Goal: Task Accomplishment & Management: Use online tool/utility

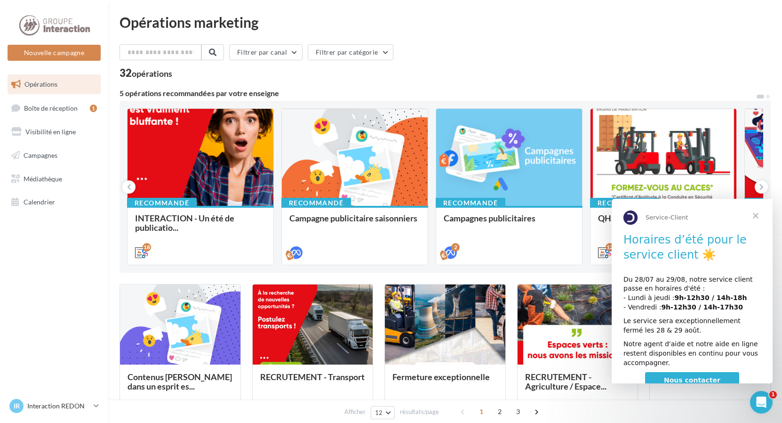
click at [755, 219] on span "Fermer" at bounding box center [756, 216] width 34 height 34
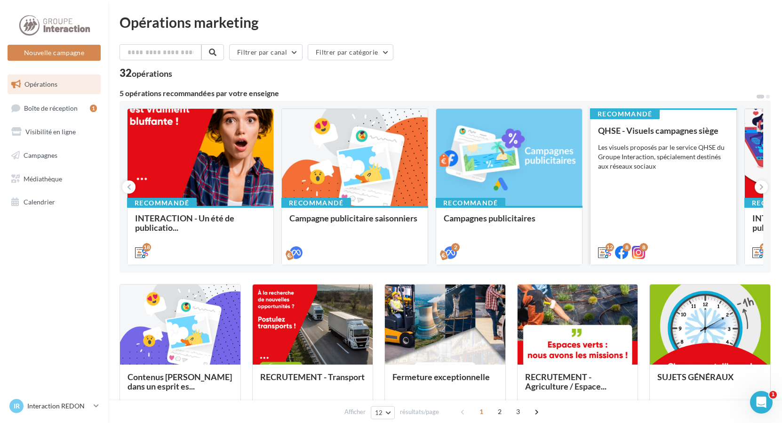
click at [667, 161] on div "Les visuels proposés par le service QHSE du Groupe Interaction, spécialement de…" at bounding box center [663, 157] width 131 height 28
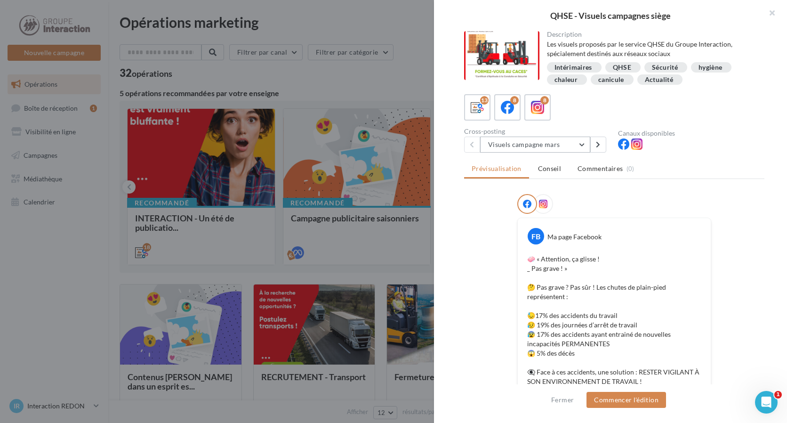
click at [558, 148] on button "Visuels campagne mars" at bounding box center [535, 144] width 110 height 16
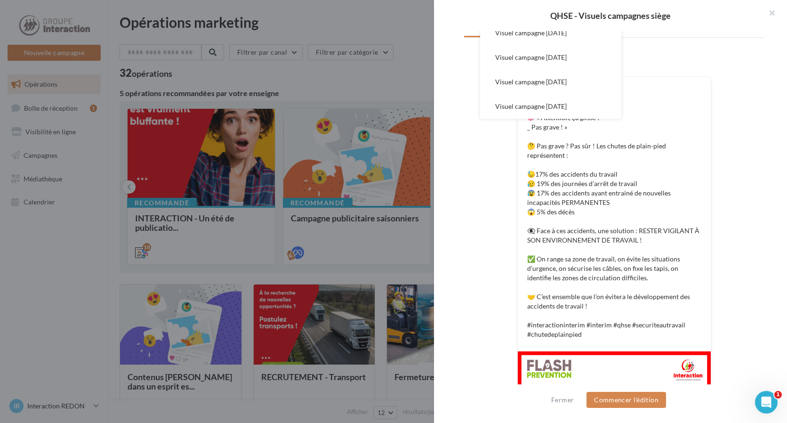
scroll to position [94, 0]
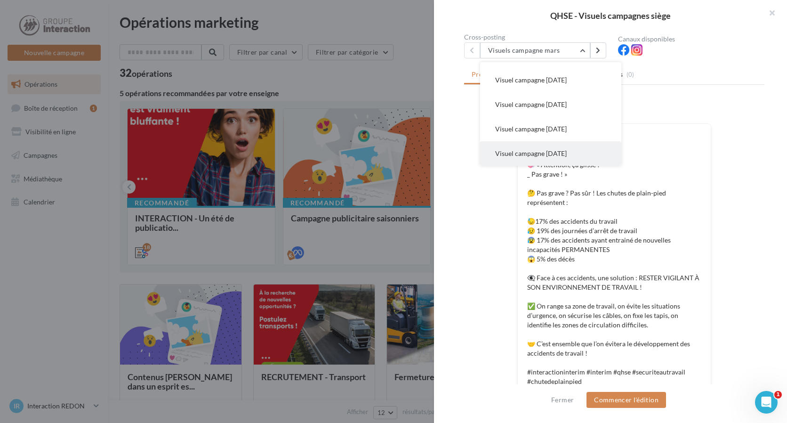
click at [567, 151] on span "Visuel campagne juin 2025" at bounding box center [531, 153] width 72 height 8
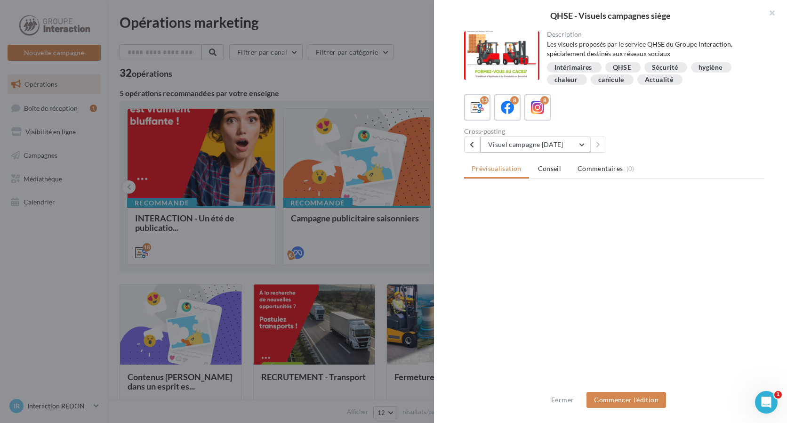
click at [558, 147] on button "Visuel campagne juin 2025" at bounding box center [535, 144] width 110 height 16
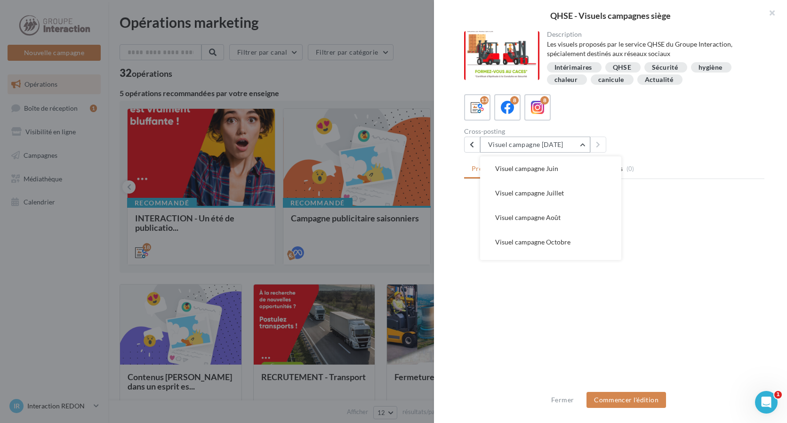
scroll to position [26, 0]
click at [550, 241] on span "Visuel campagne Juillet" at bounding box center [529, 240] width 69 height 8
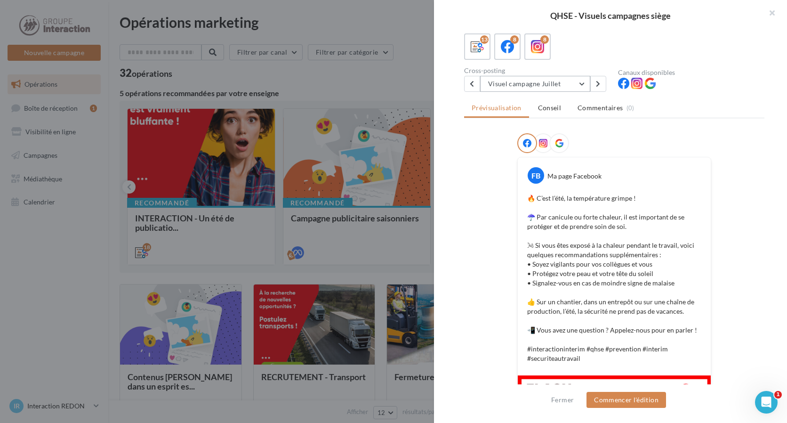
scroll to position [14, 0]
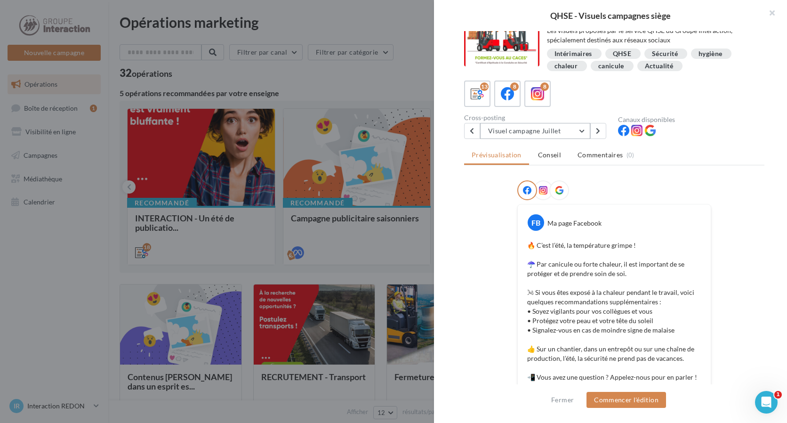
click at [553, 131] on button "Visuel campagne Juillet" at bounding box center [535, 131] width 110 height 16
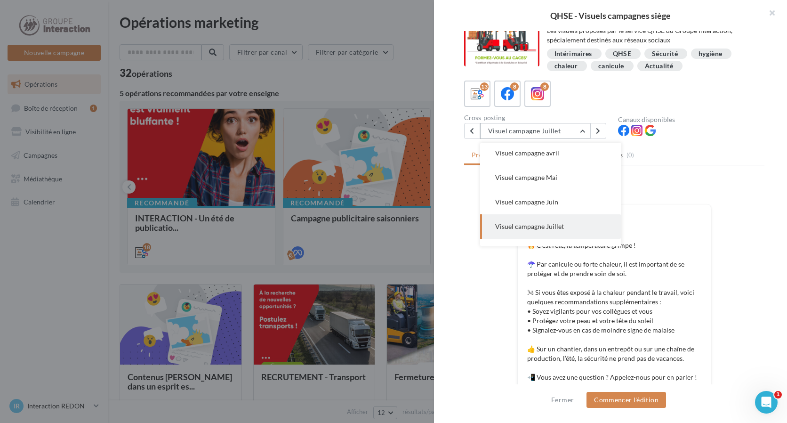
scroll to position [73, 0]
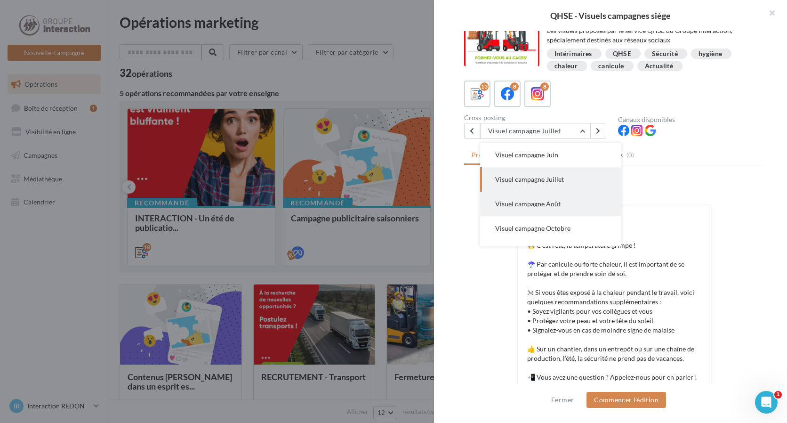
click at [554, 199] on button "Visuel campagne Août" at bounding box center [550, 204] width 141 height 24
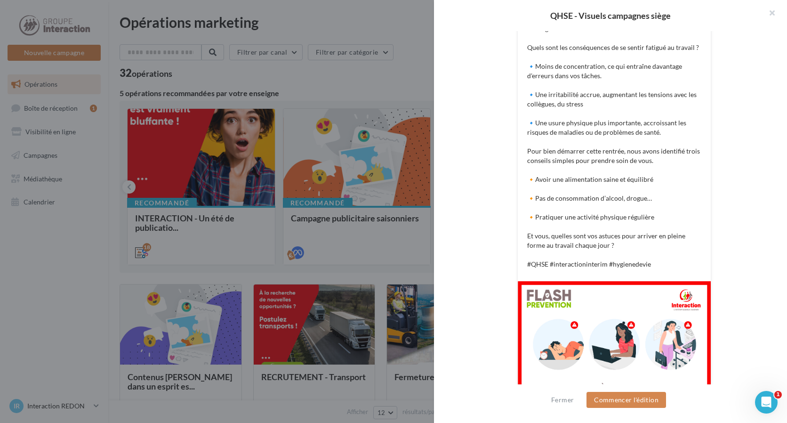
scroll to position [343, 0]
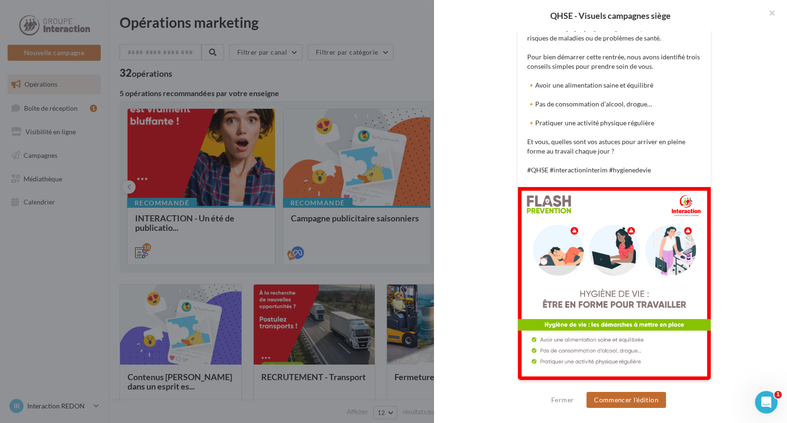
click at [628, 395] on button "Commencer l'édition" at bounding box center [626, 400] width 80 height 16
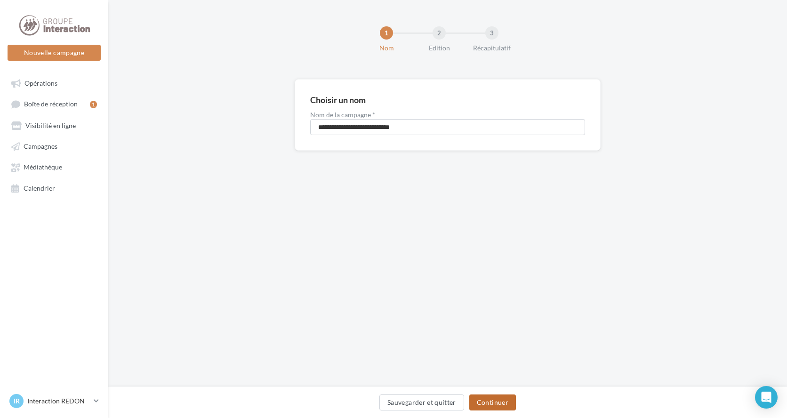
click at [502, 405] on button "Continuer" at bounding box center [492, 402] width 47 height 16
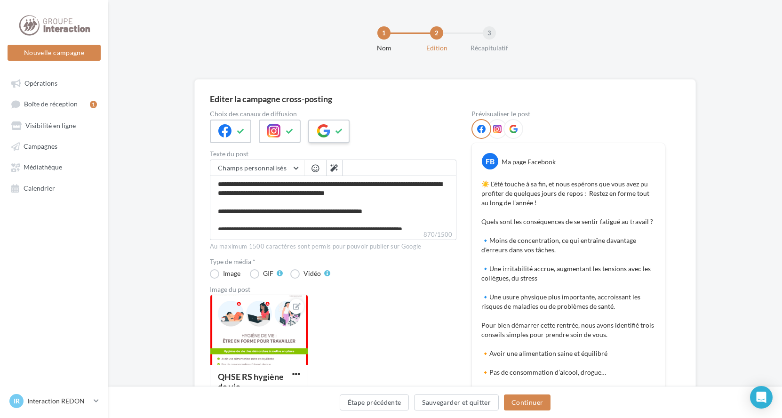
click at [340, 131] on icon at bounding box center [340, 131] width 8 height 7
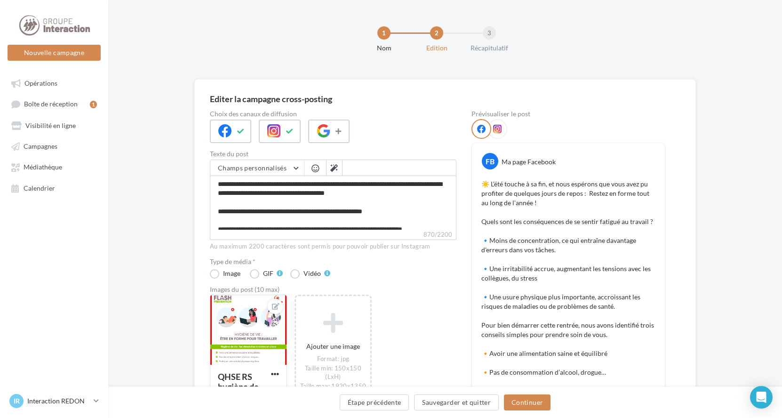
scroll to position [47, 0]
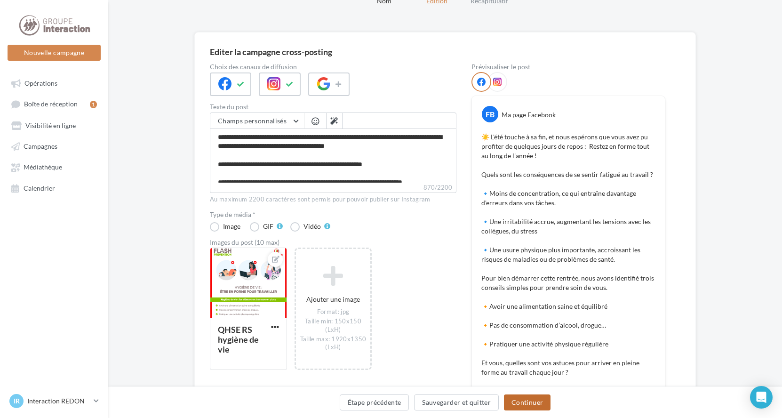
click at [544, 405] on button "Continuer" at bounding box center [527, 402] width 47 height 16
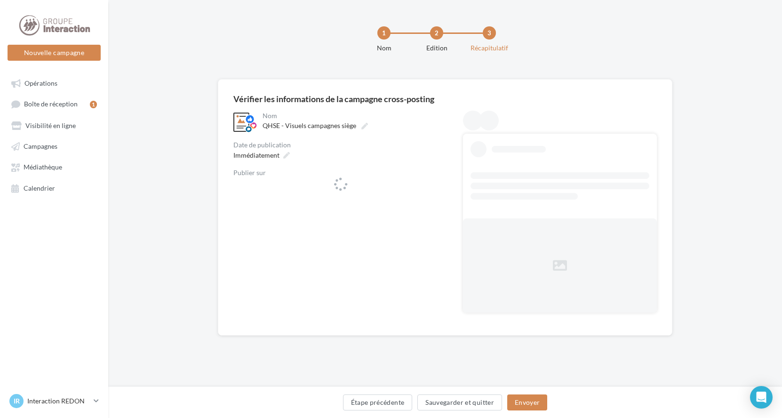
scroll to position [0, 0]
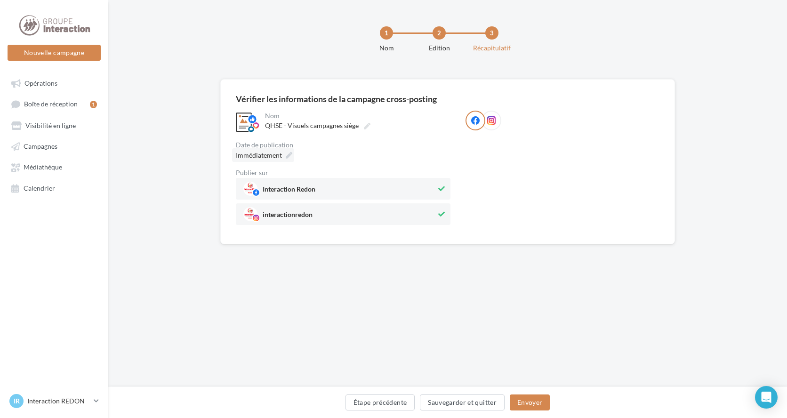
click at [289, 153] on icon at bounding box center [289, 155] width 7 height 7
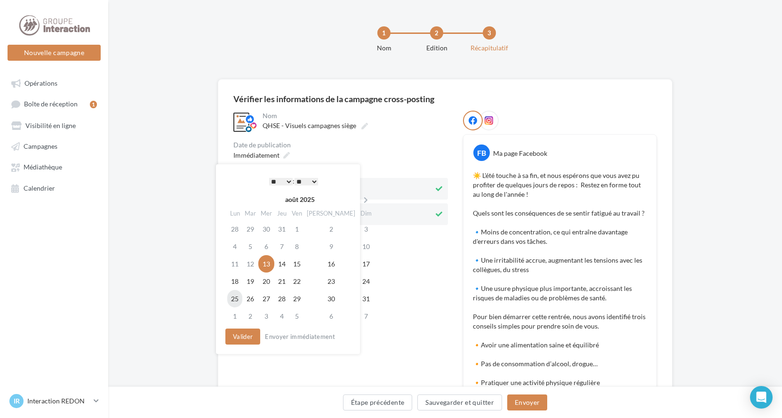
click at [236, 298] on td "25" at bounding box center [234, 298] width 15 height 17
click at [284, 180] on select "* * * * * * * * * * ** ** ** ** ** ** ** ** ** ** ** ** ** **" at bounding box center [279, 182] width 24 height 8
click at [247, 332] on button "Valider" at bounding box center [240, 337] width 35 height 16
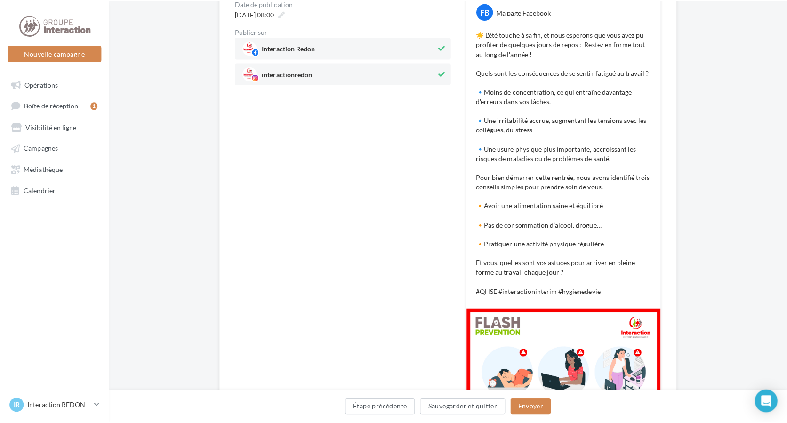
scroll to position [282, 0]
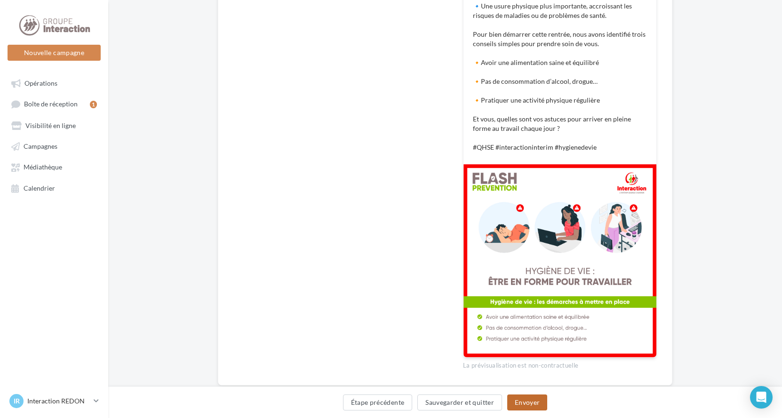
click at [532, 400] on button "Envoyer" at bounding box center [527, 402] width 40 height 16
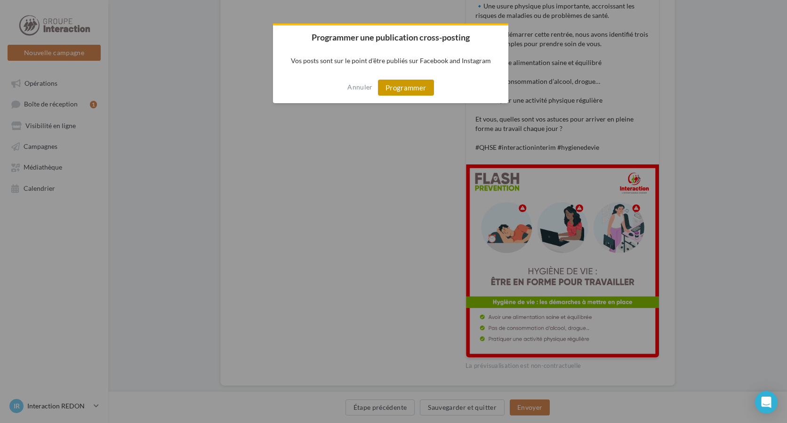
click at [409, 91] on button "Programmer" at bounding box center [406, 88] width 56 height 16
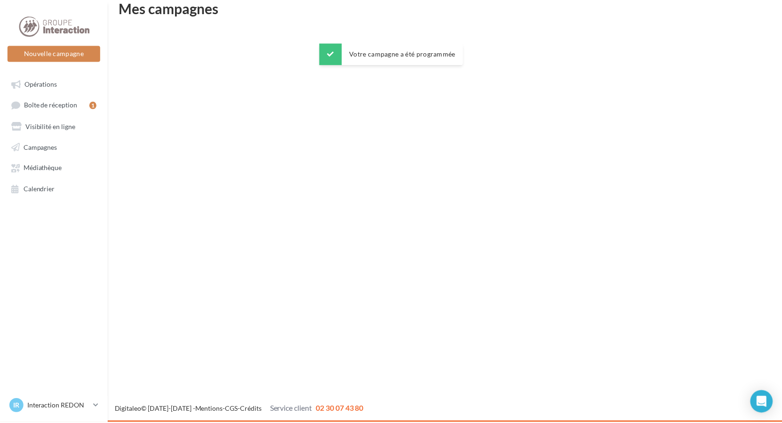
scroll to position [15, 0]
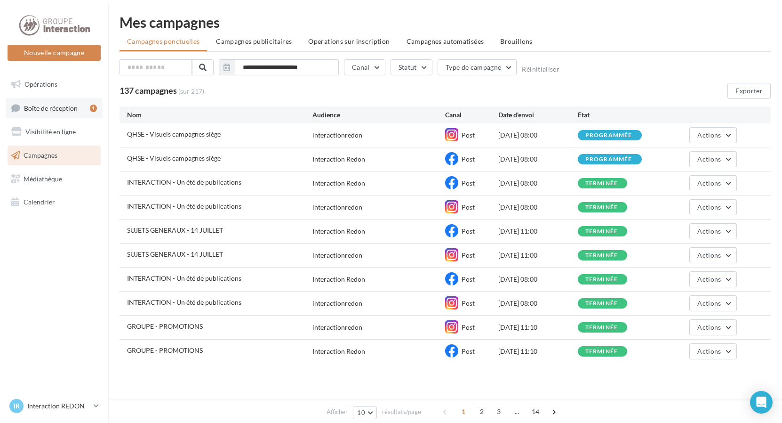
click at [50, 104] on span "Boîte de réception" at bounding box center [51, 108] width 54 height 8
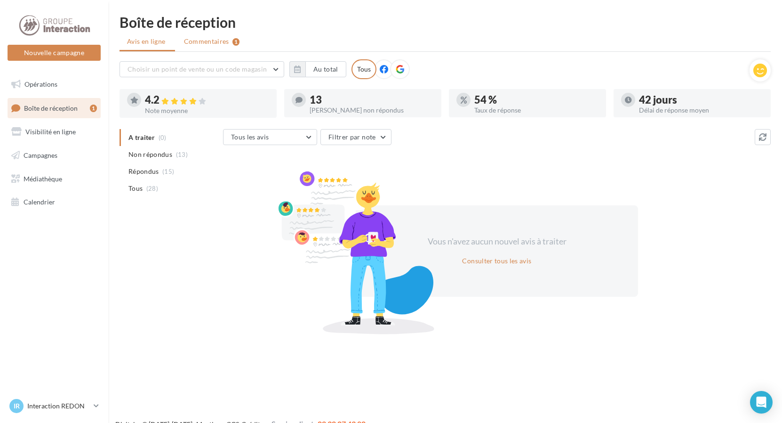
click at [206, 35] on li "Commentaires 1" at bounding box center [211, 41] width 71 height 17
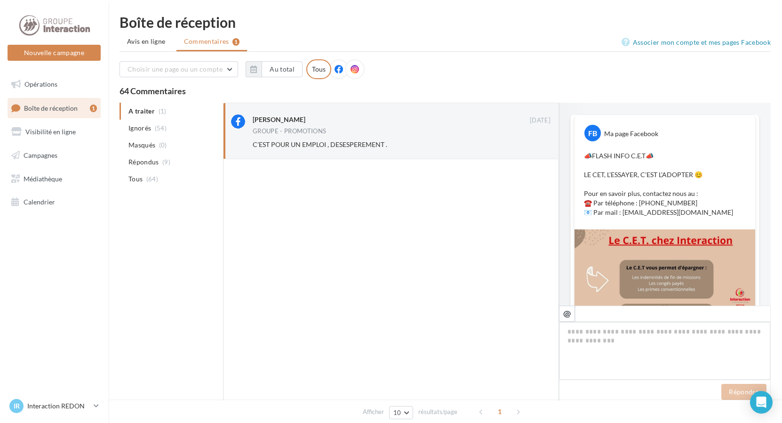
scroll to position [160, 0]
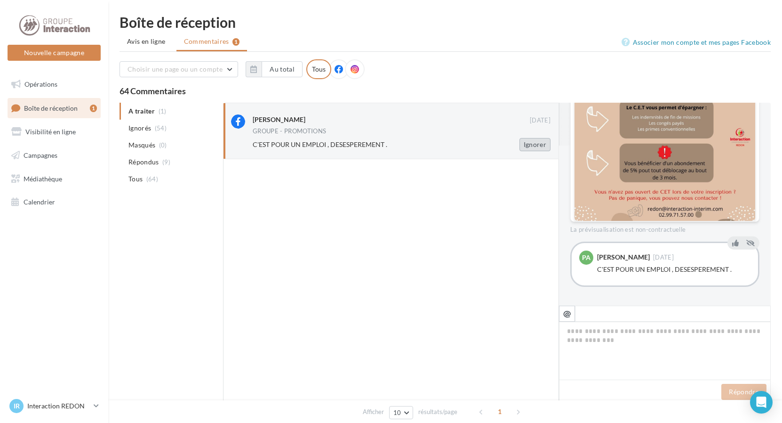
click at [543, 147] on button "Ignorer" at bounding box center [535, 144] width 31 height 13
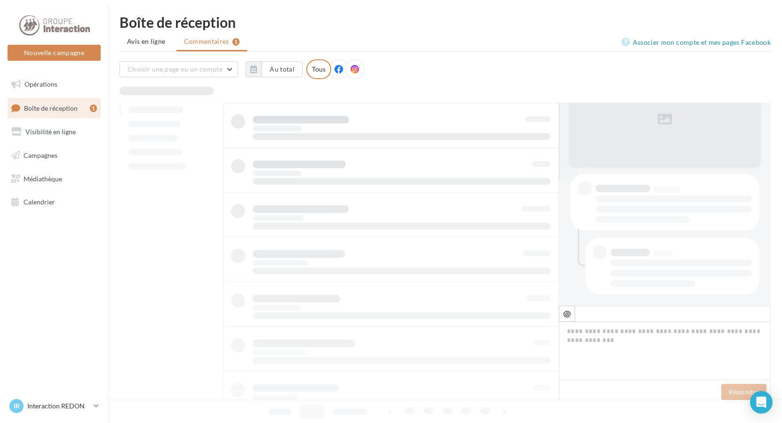
scroll to position [127, 0]
click at [147, 42] on span "Avis en ligne" at bounding box center [146, 41] width 39 height 9
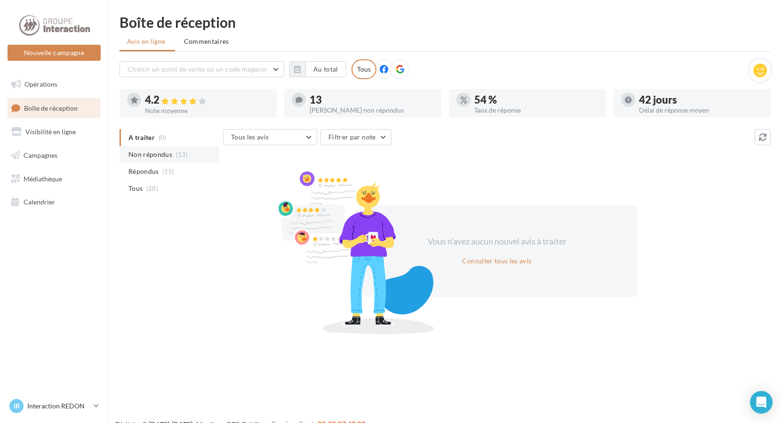
click at [168, 152] on span "Non répondus" at bounding box center [150, 154] width 44 height 9
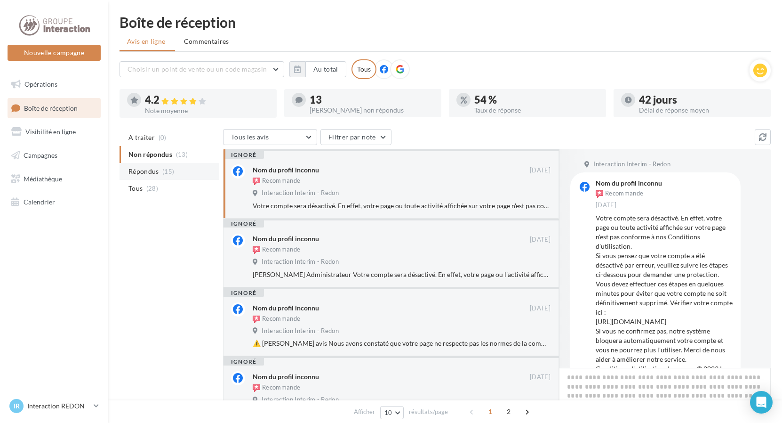
click at [158, 173] on span "Répondus" at bounding box center [143, 171] width 31 height 9
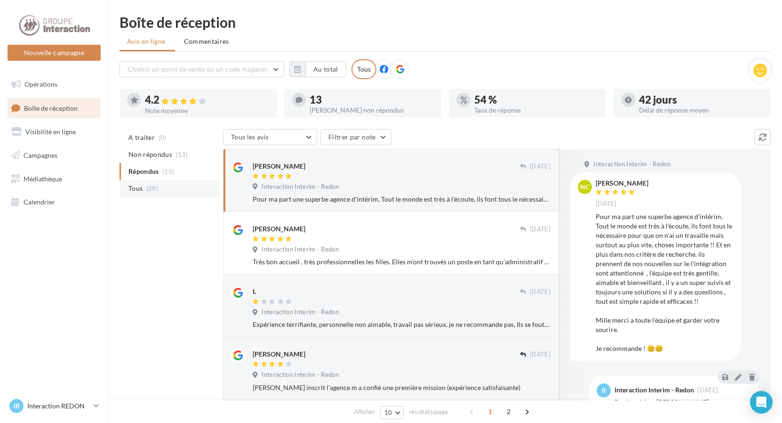
click at [159, 188] on li "Tous (28)" at bounding box center [170, 188] width 100 height 17
click at [357, 287] on div "L" at bounding box center [386, 291] width 267 height 10
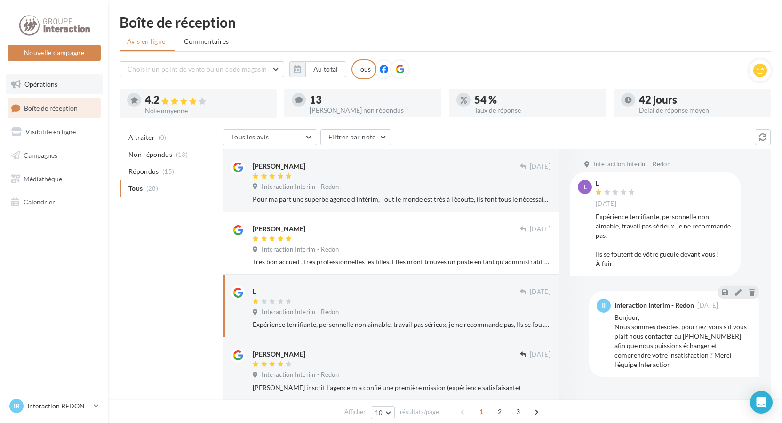
click at [43, 81] on span "Opérations" at bounding box center [40, 84] width 33 height 8
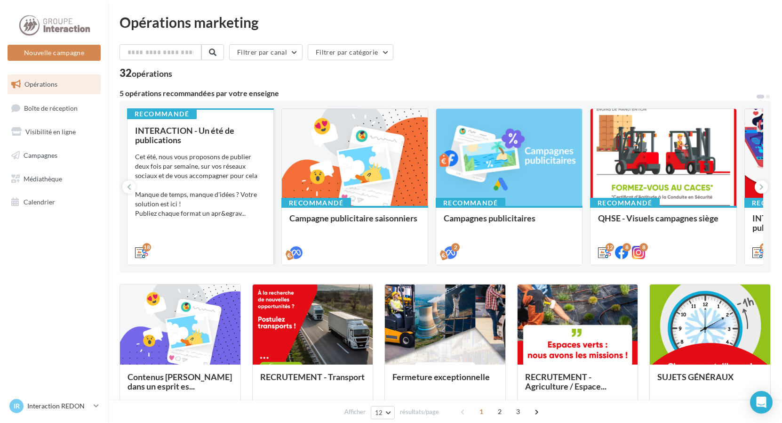
click at [181, 217] on div "Cet été, nous vous proposons de publier deux fois par semaine, sur vos réseaux …" at bounding box center [200, 185] width 131 height 66
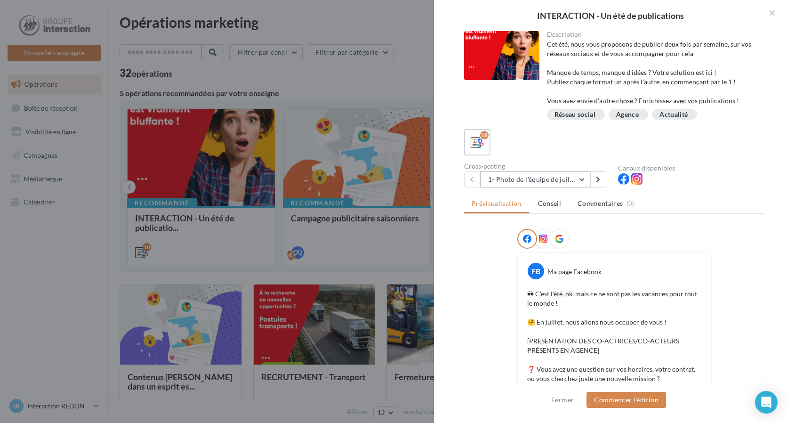
click at [536, 179] on button "1- Photo de l'équipe de juillet" at bounding box center [535, 179] width 110 height 16
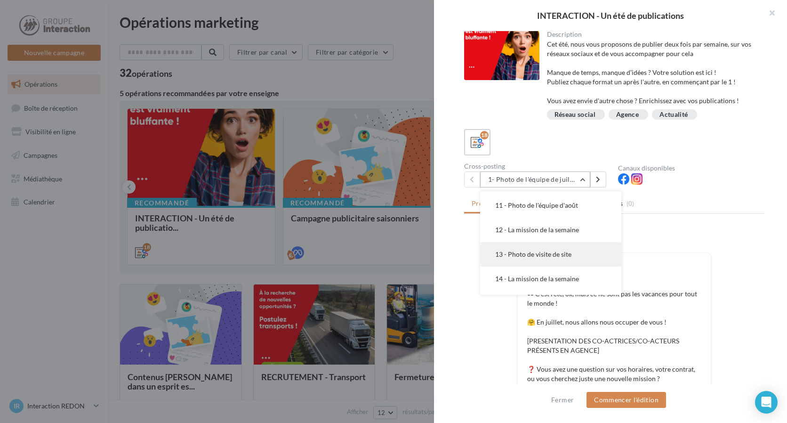
scroll to position [196, 0]
click at [554, 229] on span "10 - Avis Google Agence" at bounding box center [530, 228] width 70 height 8
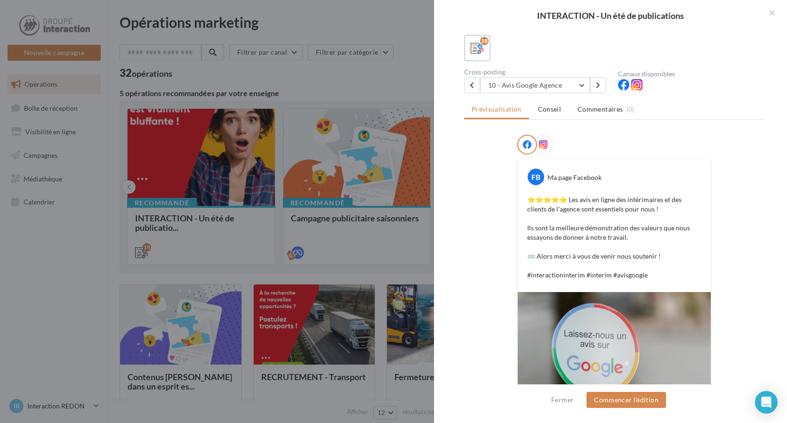
scroll to position [141, 0]
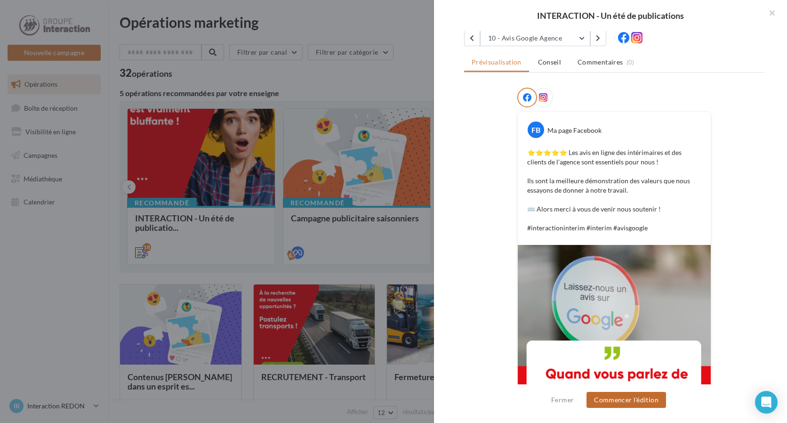
click at [646, 396] on button "Commencer l'édition" at bounding box center [626, 400] width 80 height 16
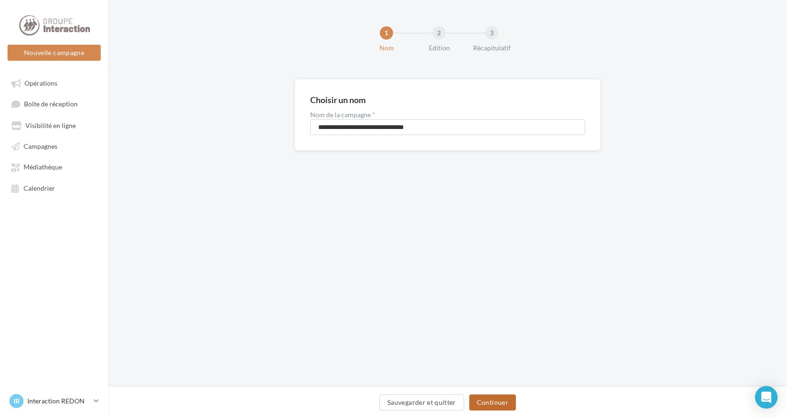
click at [498, 395] on button "Continuer" at bounding box center [492, 402] width 47 height 16
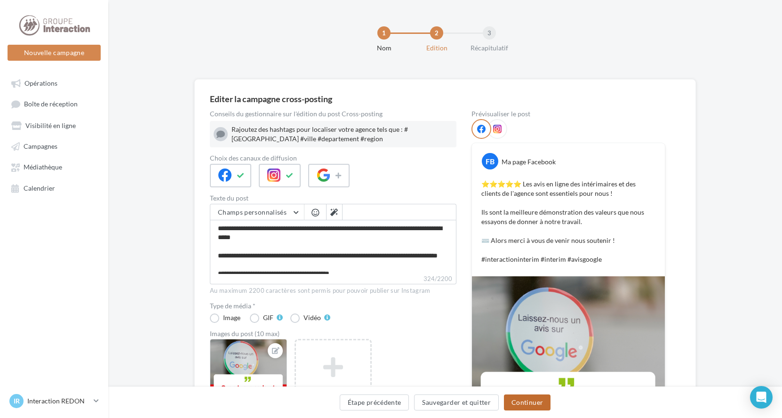
click at [544, 401] on button "Continuer" at bounding box center [527, 402] width 47 height 16
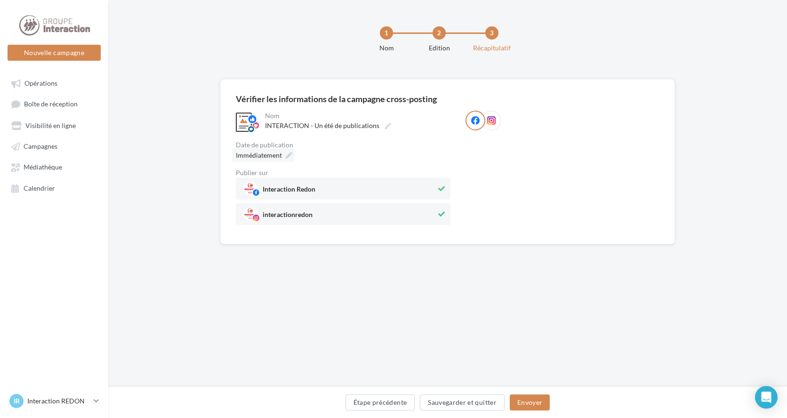
click at [287, 156] on icon at bounding box center [289, 155] width 7 height 7
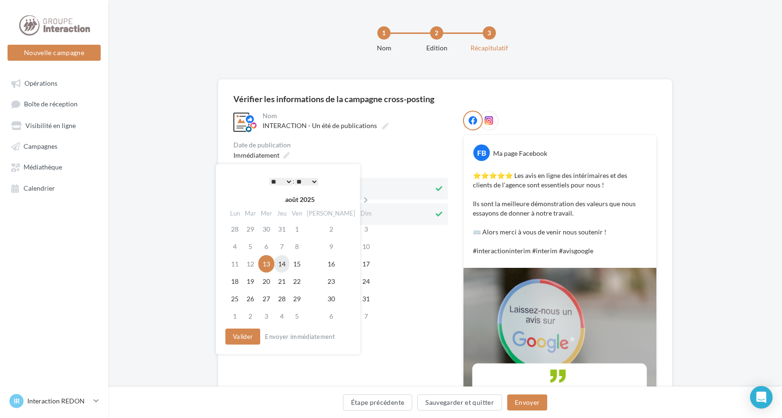
click at [289, 264] on td "14" at bounding box center [281, 263] width 15 height 17
click at [283, 180] on select "* * * * * * * * * * ** ** ** ** ** ** ** ** ** ** ** ** ** **" at bounding box center [279, 182] width 24 height 8
click at [312, 178] on select "** ** ** ** ** **" at bounding box center [304, 182] width 24 height 8
click at [253, 334] on button "Valider" at bounding box center [240, 337] width 35 height 16
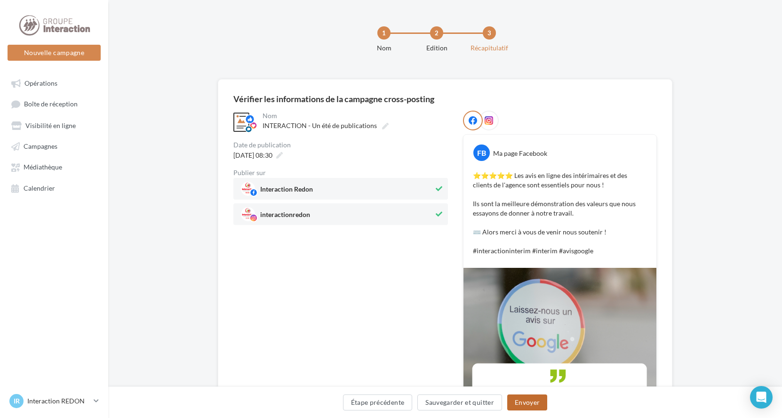
click at [539, 400] on button "Envoyer" at bounding box center [527, 402] width 40 height 16
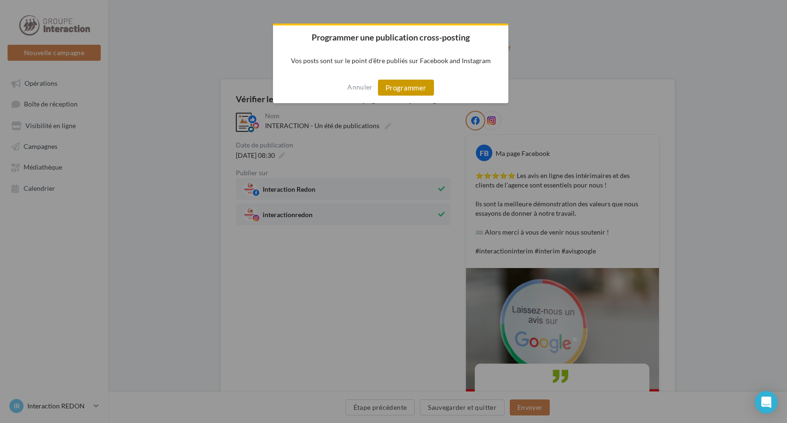
click at [413, 88] on button "Programmer" at bounding box center [406, 88] width 56 height 16
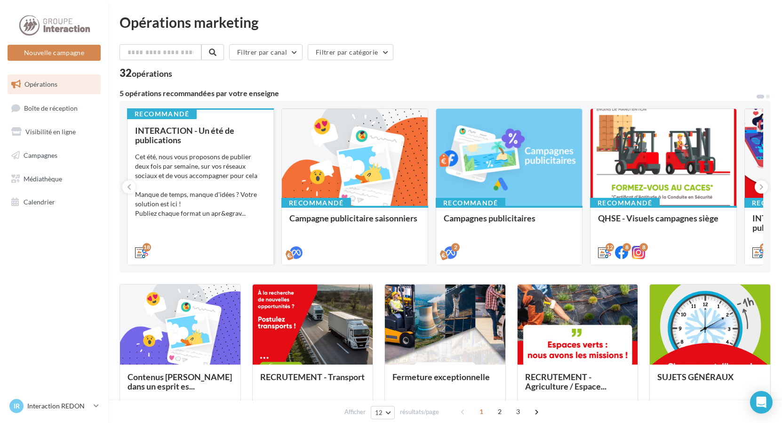
click at [227, 216] on div "Cet été, nous vous proposons de publier deux fois par semaine, sur vos réseaux …" at bounding box center [200, 185] width 131 height 66
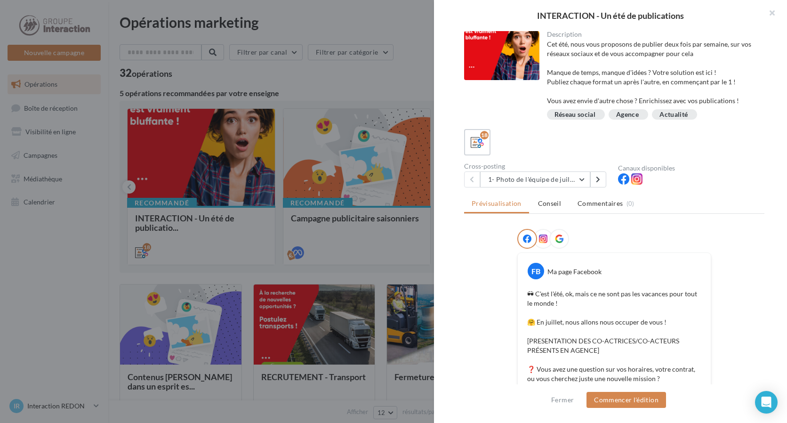
scroll to position [141, 0]
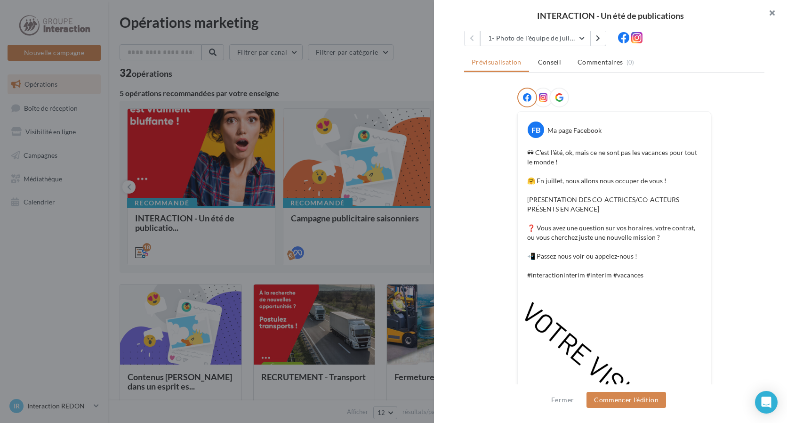
click at [771, 15] on button "button" at bounding box center [768, 14] width 38 height 28
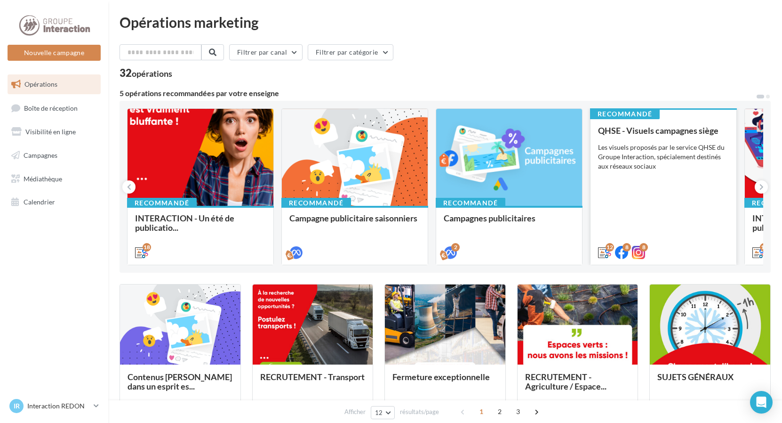
click at [654, 174] on div "QHSE - Visuels campagnes siège Les visuels proposés par le service QHSE du Grou…" at bounding box center [663, 191] width 131 height 130
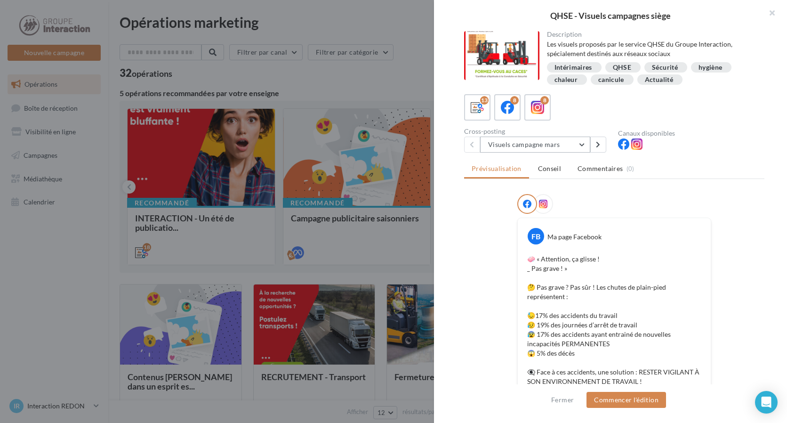
click at [588, 139] on button "Visuels campagne mars" at bounding box center [535, 144] width 110 height 16
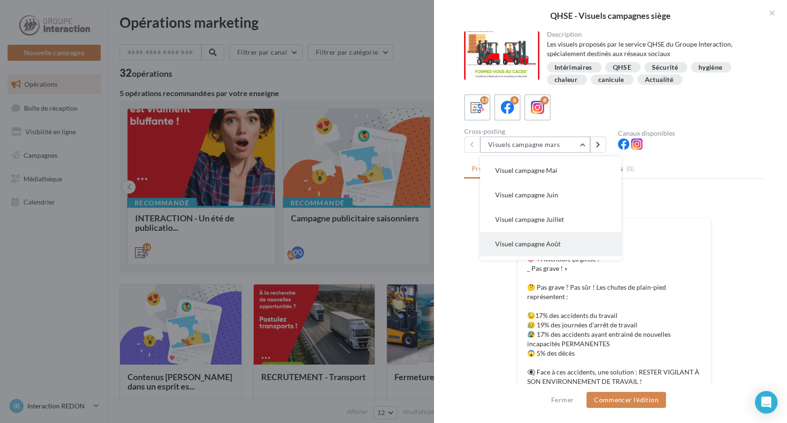
scroll to position [94, 0]
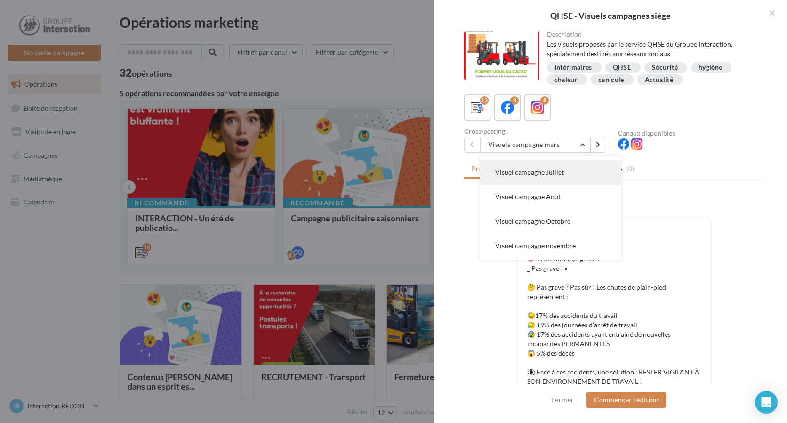
click at [567, 176] on button "Visuel campagne Juillet" at bounding box center [550, 172] width 141 height 24
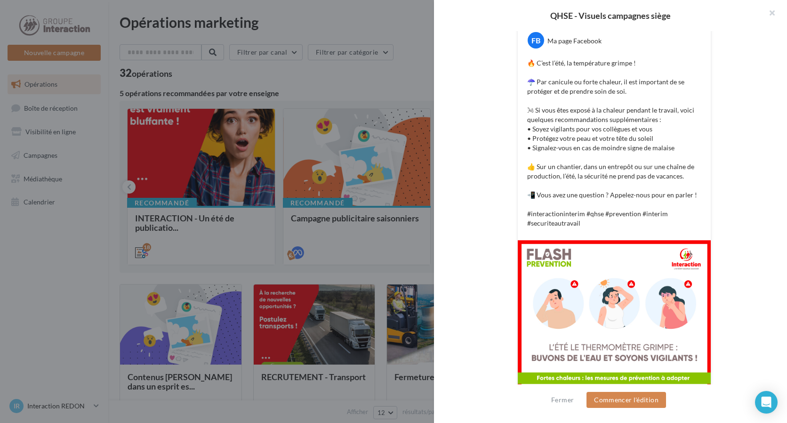
scroll to position [149, 0]
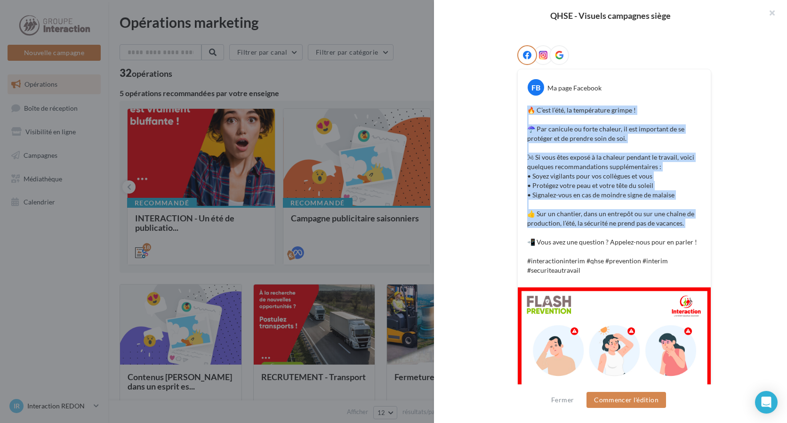
drag, startPoint x: 525, startPoint y: 111, endPoint x: 682, endPoint y: 229, distance: 196.7
click at [682, 229] on p "🔥 C’est l’été, la température grimpe ! ☂️ Par canicule ou forte chaleur, il est…" at bounding box center [614, 189] width 174 height 169
copy p "🔥 C’est l’été, la température grimpe ! ☂️ Par canicule ou forte chaleur, il est…"
